Goal: Task Accomplishment & Management: Use online tool/utility

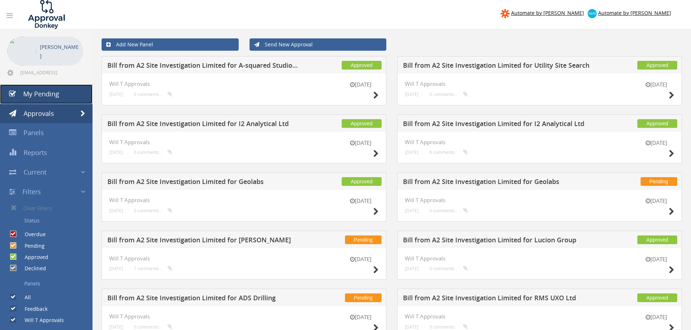
click at [62, 95] on link "My Pending" at bounding box center [46, 94] width 92 height 20
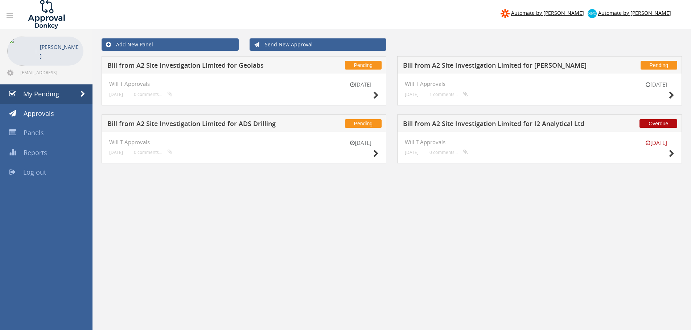
click at [236, 65] on h5 "Bill from A2 Site Investigation Limited for Geolabs" at bounding box center [202, 66] width 191 height 9
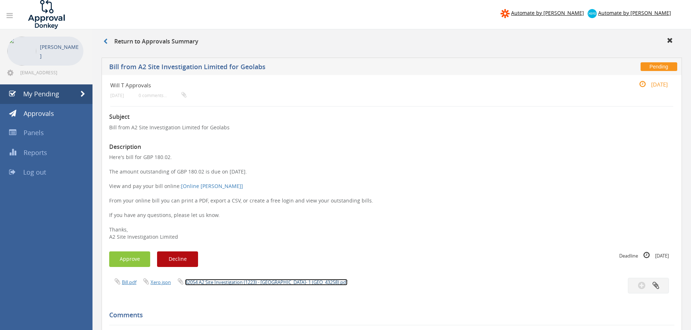
click at [285, 281] on link "42054 A2 Site Investigation (1223) - [GEOGRAPHIC_DATA]- 1 (GEO_43258).pdf" at bounding box center [266, 282] width 162 height 7
click at [137, 258] on button "Approve" at bounding box center [129, 260] width 41 height 16
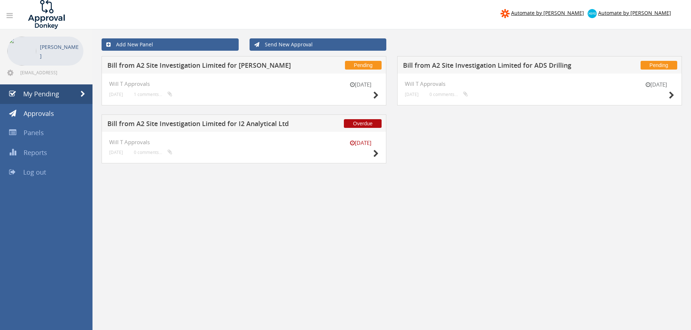
click at [368, 210] on div "Add New Panel Send New Approval Pending Bill from A2 Site Investigation Limited…" at bounding box center [391, 246] width 598 height 435
click at [538, 196] on div "Add New Panel Send New Approval Pending Bill from A2 Site Investigation Limited…" at bounding box center [391, 246] width 598 height 435
